Goal: Communication & Community: Answer question/provide support

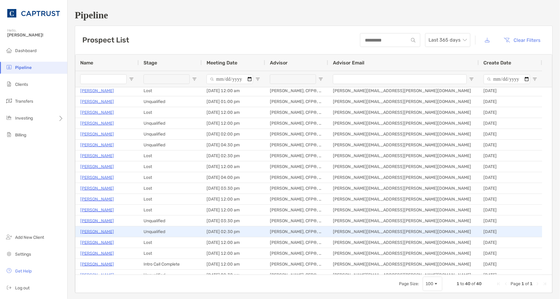
scroll to position [134, 0]
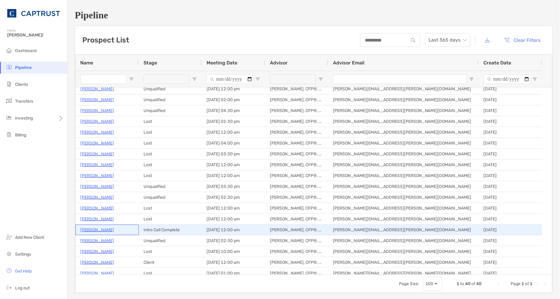
click at [95, 231] on p "[PERSON_NAME]" at bounding box center [97, 230] width 34 height 8
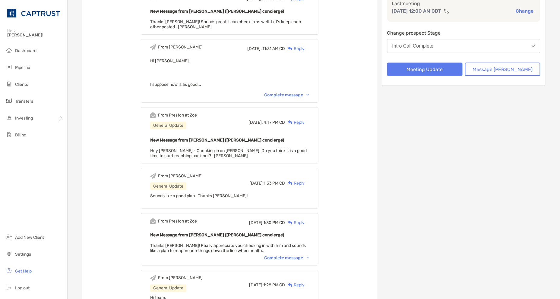
scroll to position [167, 0]
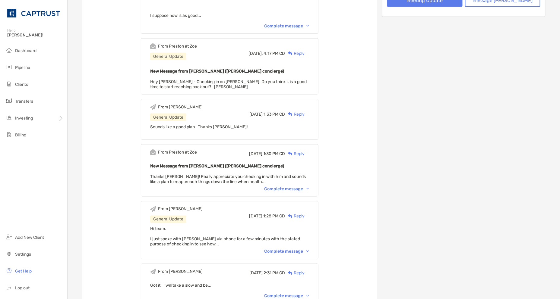
click at [309, 251] on img at bounding box center [307, 252] width 3 height 2
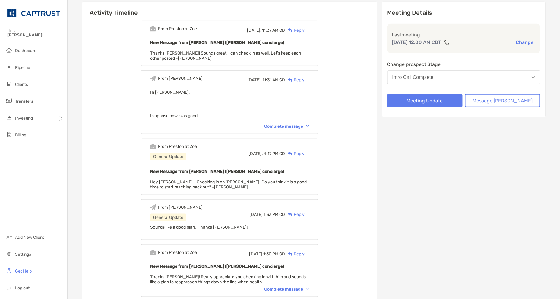
scroll to position [0, 0]
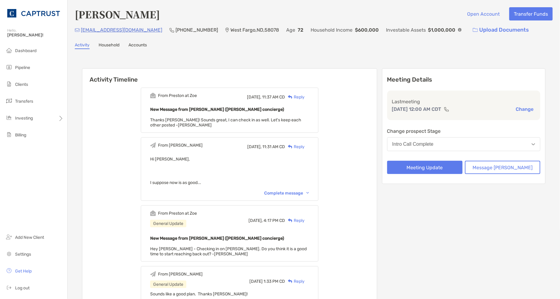
click at [105, 29] on p "cvdeyo@hotmail.com" at bounding box center [121, 30] width 81 height 8
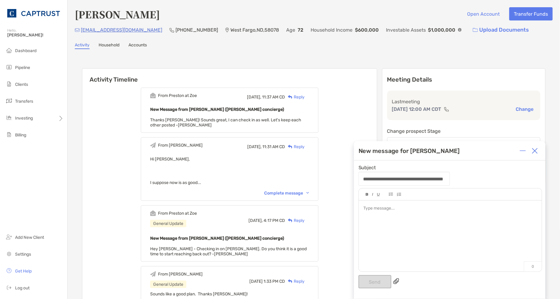
click at [401, 231] on div at bounding box center [450, 233] width 183 height 65
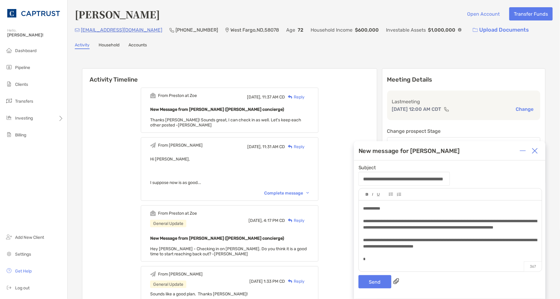
scroll to position [2, 0]
click at [363, 219] on span "**********" at bounding box center [450, 224] width 174 height 11
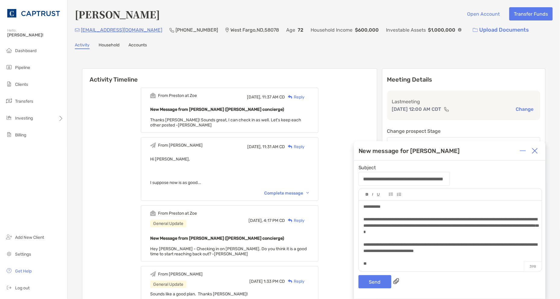
click at [378, 265] on div "*" at bounding box center [450, 264] width 174 height 6
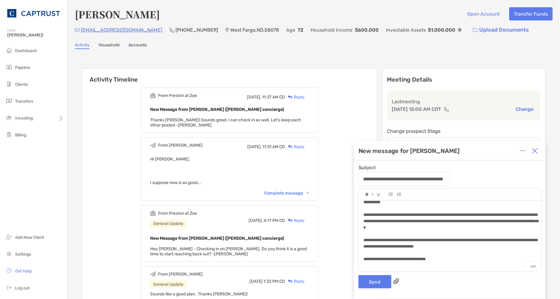
scroll to position [14, 0]
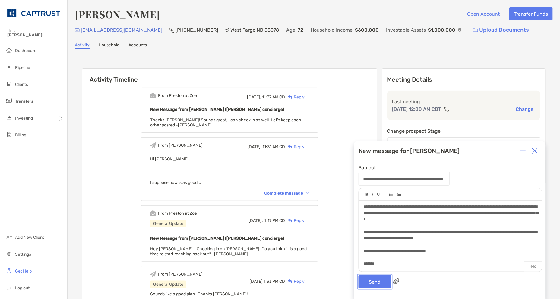
click at [380, 284] on button "Send" at bounding box center [374, 281] width 33 height 13
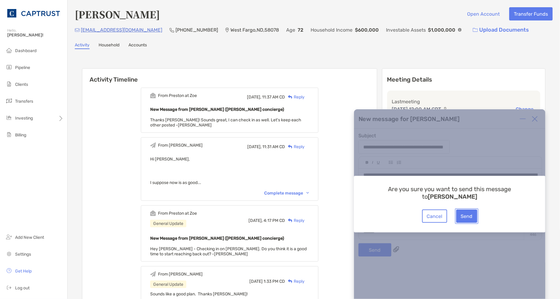
click at [472, 218] on button "Send" at bounding box center [466, 216] width 21 height 13
